Goal: Entertainment & Leisure: Browse casually

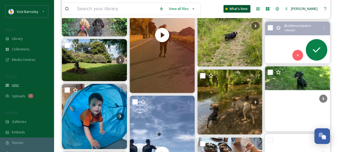
scroll to position [5804, 0]
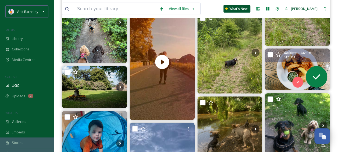
click at [292, 63] on img at bounding box center [297, 69] width 65 height 42
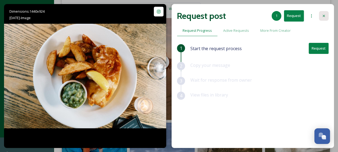
click at [322, 13] on div at bounding box center [324, 16] width 10 height 10
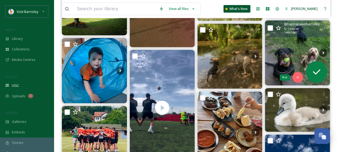
scroll to position [5912, 0]
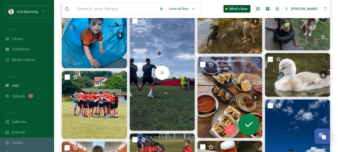
click at [228, 94] on img at bounding box center [229, 97] width 65 height 81
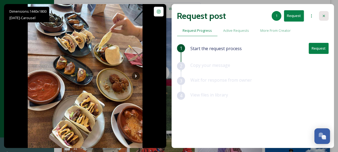
click at [322, 16] on icon at bounding box center [324, 16] width 4 height 4
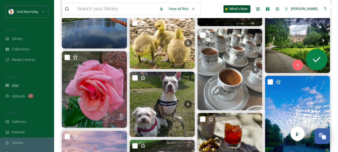
scroll to position [6450, 0]
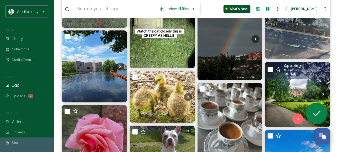
click at [304, 80] on img at bounding box center [297, 94] width 65 height 65
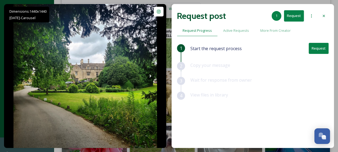
click at [323, 16] on icon at bounding box center [324, 16] width 4 height 4
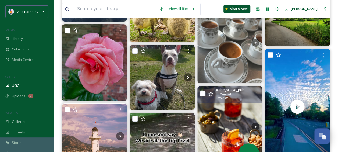
scroll to position [6585, 0]
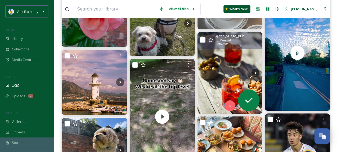
click at [238, 73] on img at bounding box center [229, 72] width 65 height 81
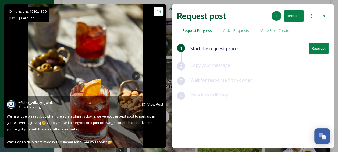
click at [155, 106] on span "View Post" at bounding box center [155, 104] width 16 height 5
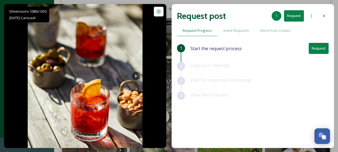
click at [326, 13] on div at bounding box center [324, 16] width 10 height 10
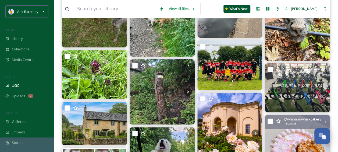
scroll to position [7177, 0]
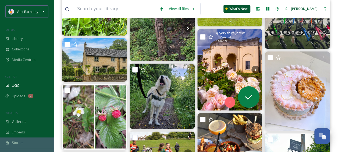
click at [223, 66] on img at bounding box center [229, 69] width 65 height 81
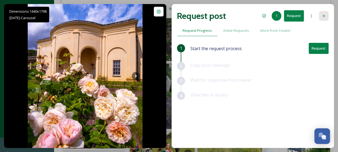
click at [326, 16] on icon at bounding box center [324, 16] width 4 height 4
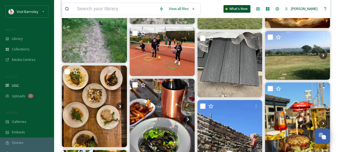
scroll to position [9141, 0]
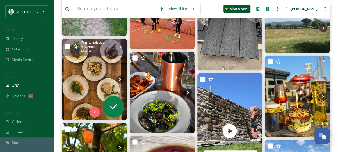
click at [103, 68] on img at bounding box center [94, 78] width 65 height 81
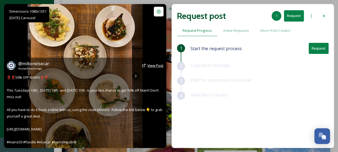
click at [156, 63] on span "View Post" at bounding box center [155, 65] width 16 height 5
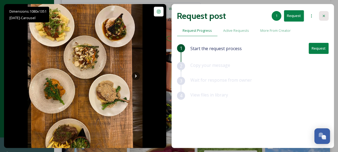
click at [321, 19] on div at bounding box center [324, 16] width 10 height 10
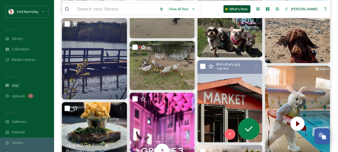
scroll to position [10647, 0]
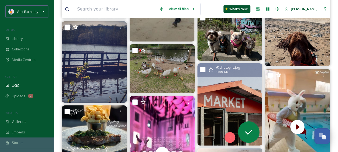
click at [227, 91] on img at bounding box center [229, 104] width 65 height 82
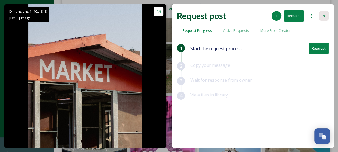
click at [324, 16] on icon at bounding box center [324, 16] width 4 height 4
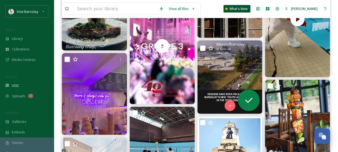
scroll to position [10863, 0]
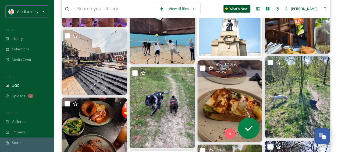
click at [232, 89] on img at bounding box center [229, 100] width 65 height 81
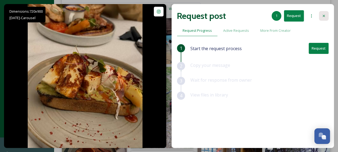
click at [322, 16] on icon at bounding box center [324, 16] width 4 height 4
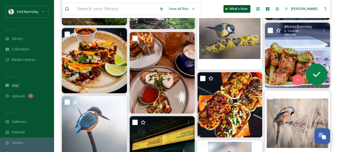
scroll to position [12262, 0]
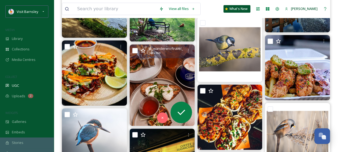
click at [163, 69] on img at bounding box center [162, 84] width 65 height 81
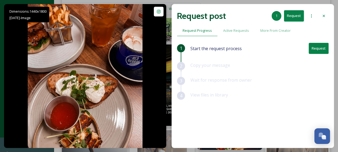
click at [324, 17] on icon at bounding box center [324, 16] width 4 height 4
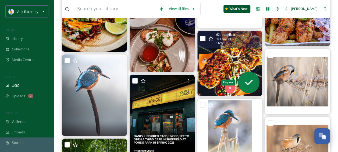
scroll to position [12289, 0]
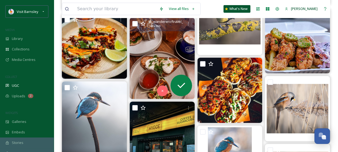
click at [159, 55] on img at bounding box center [162, 57] width 65 height 81
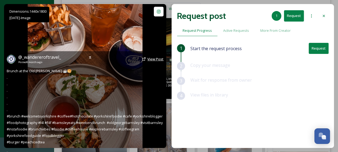
click at [156, 59] on span "View Post" at bounding box center [155, 59] width 16 height 5
